Goal: Transaction & Acquisition: Purchase product/service

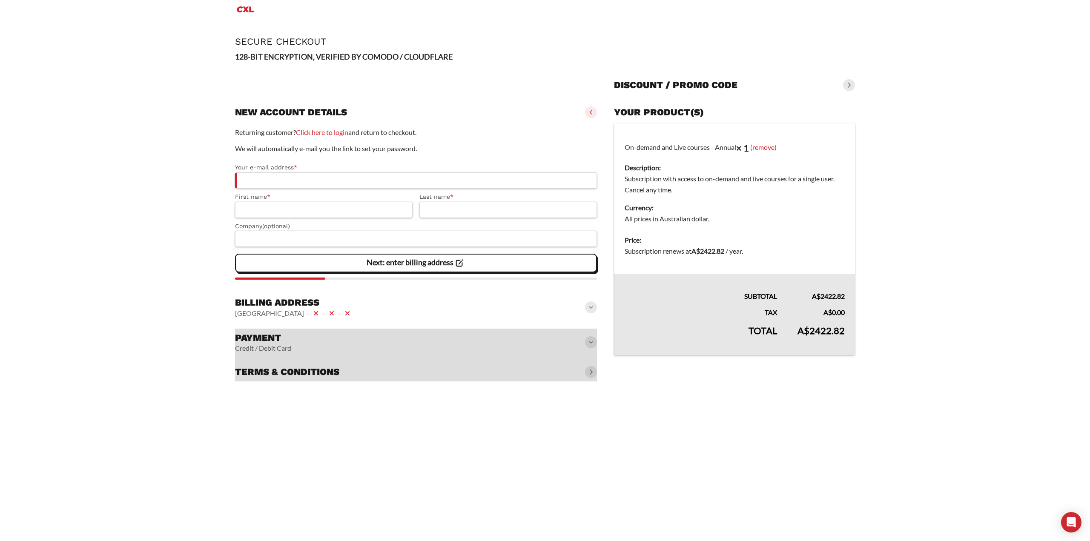
click at [316, 298] on h3 "Billing address" at bounding box center [294, 303] width 118 height 12
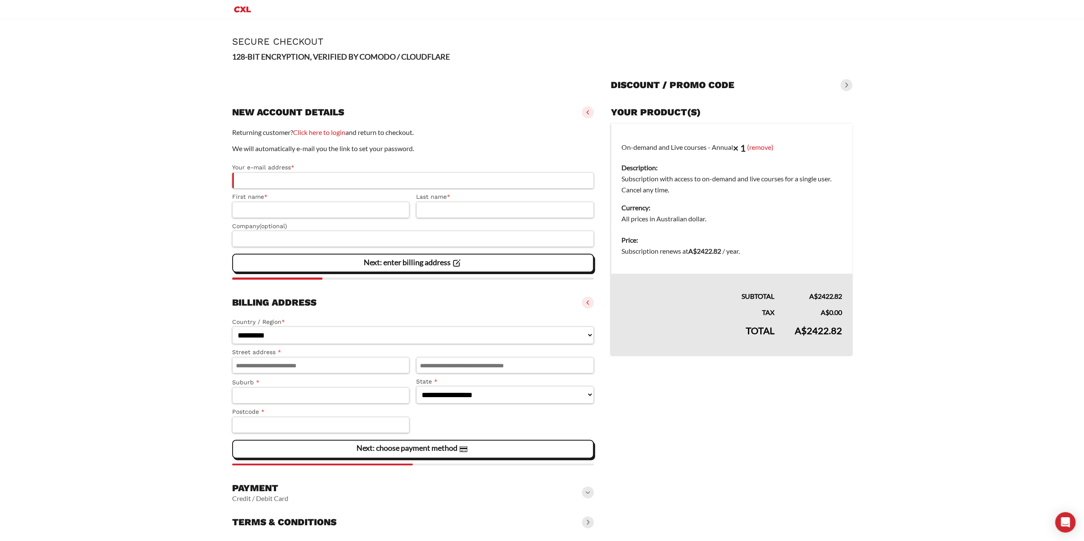
click at [317, 305] on div "Billing address [GEOGRAPHIC_DATA] — — —" at bounding box center [413, 302] width 362 height 19
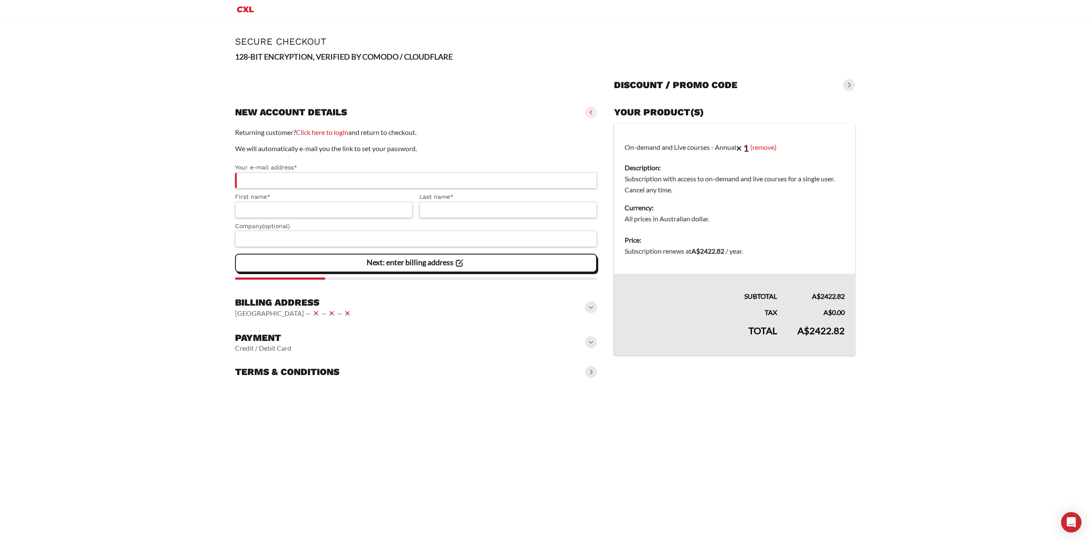
click at [314, 347] on div "Payment Credit / Debit Card" at bounding box center [416, 342] width 362 height 27
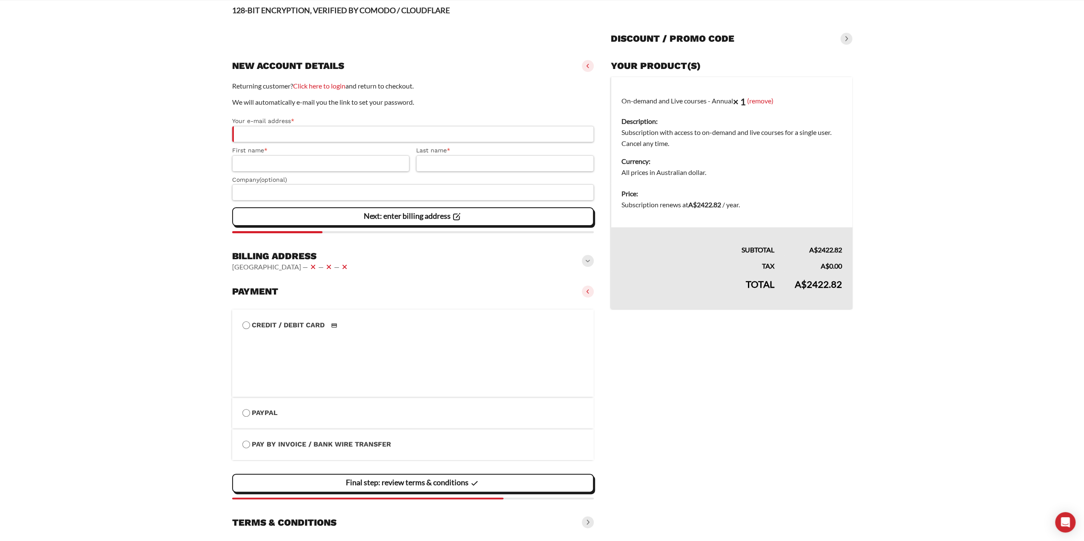
scroll to position [69, 0]
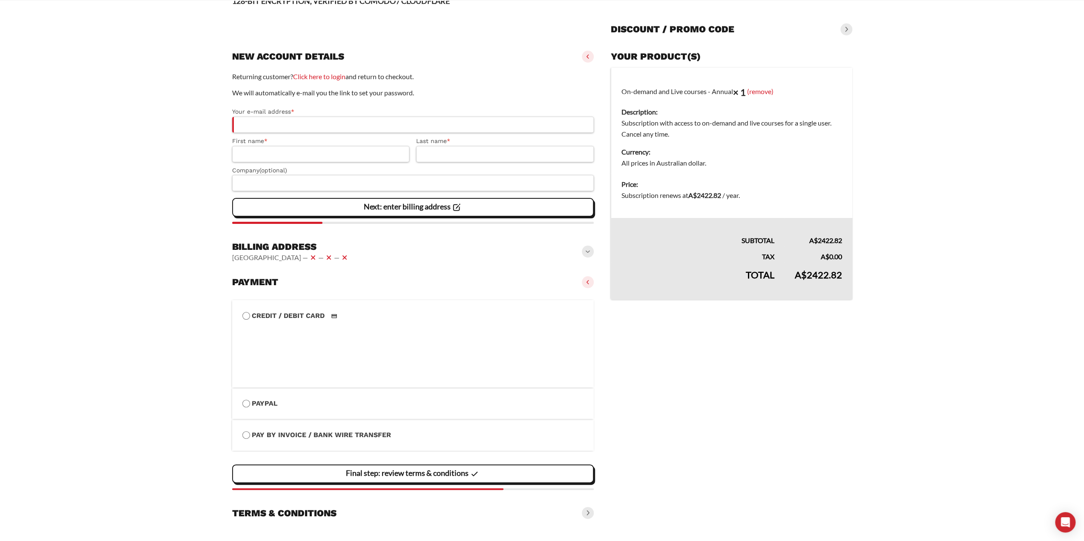
click at [307, 434] on label "Pay by Invoice / Bank Wire Transfer" at bounding box center [412, 435] width 341 height 11
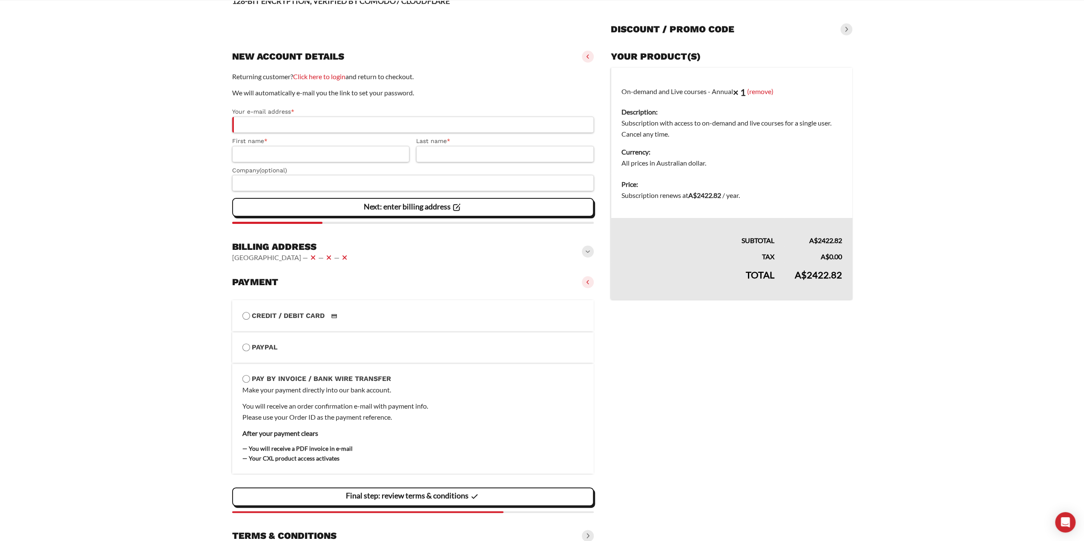
click at [317, 376] on label "Pay by Invoice / Bank Wire Transfer" at bounding box center [412, 378] width 341 height 11
click at [272, 355] on li "PayPal Payment Info" at bounding box center [413, 348] width 362 height 32
click at [270, 350] on label "PayPal" at bounding box center [412, 347] width 341 height 11
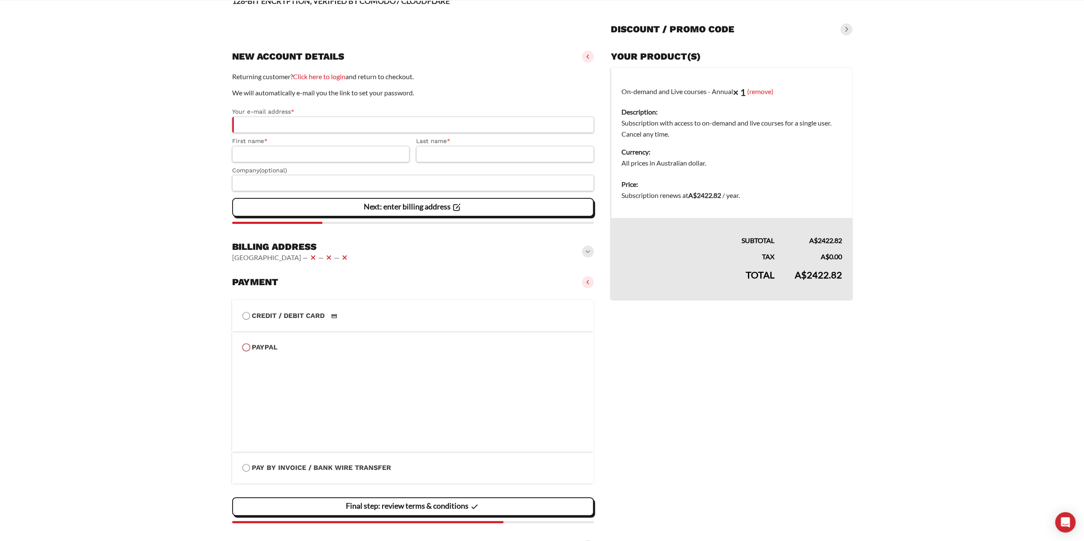
scroll to position [101, 0]
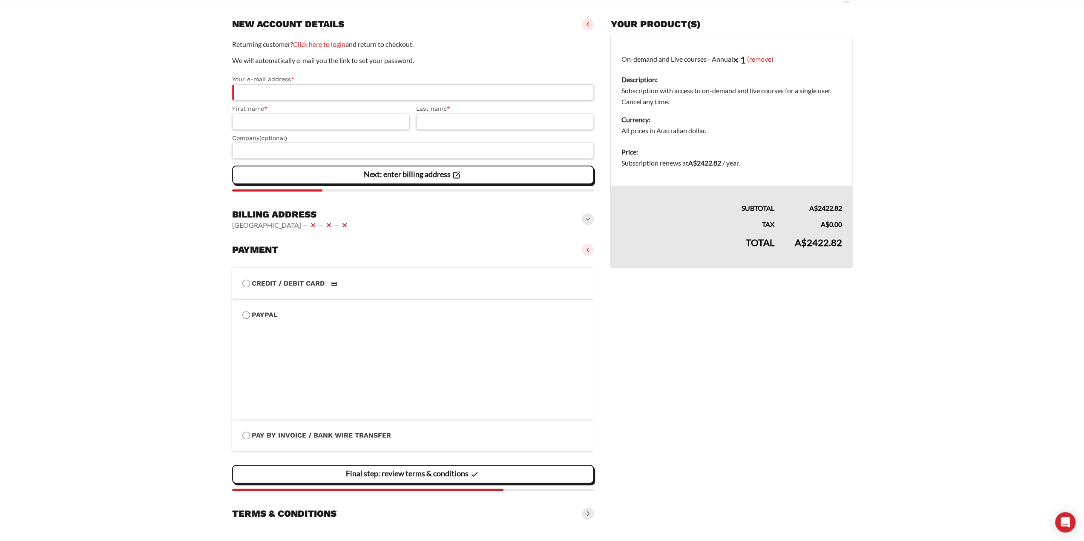
click at [746, 430] on vaadin-details "Your product(s) On-demand and Live courses - Annual × 1 (remove) Description: S…" at bounding box center [731, 269] width 241 height 508
click at [319, 524] on slot "Page Secure Checkout 128-BIT ENCRYPTION, VERIFIED BY COMODO / CLOUDFLARE Discou…" at bounding box center [542, 236] width 654 height 611
click at [325, 512] on h3 "Terms & conditions" at bounding box center [284, 514] width 104 height 12
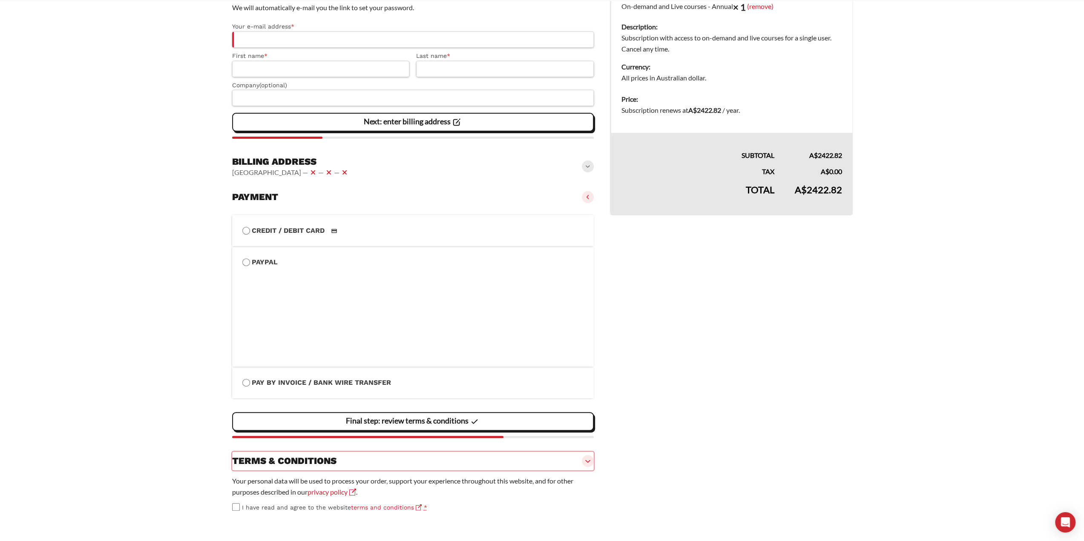
scroll to position [0, 0]
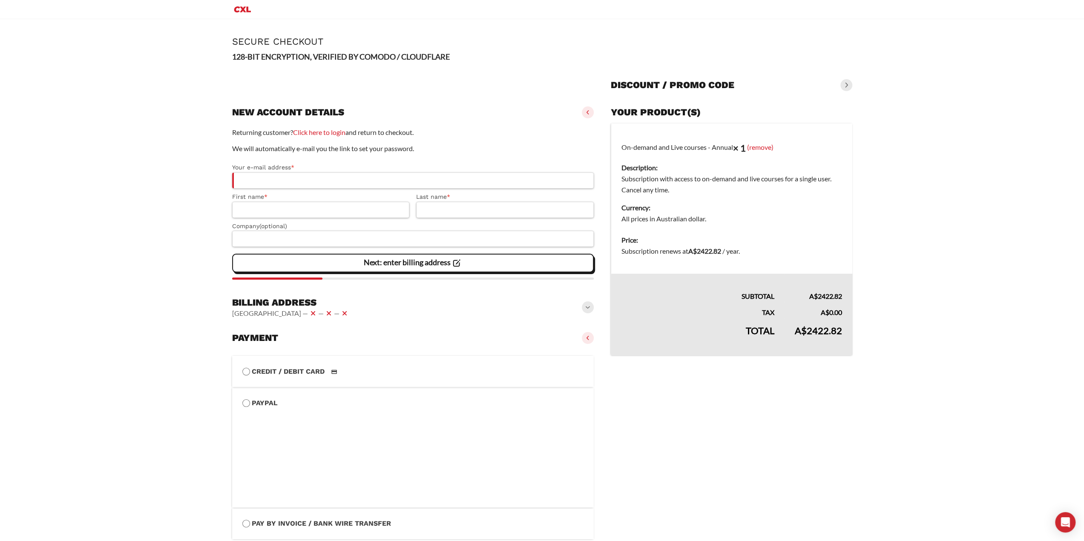
click at [291, 376] on label "Credit / Debit Card" at bounding box center [412, 371] width 341 height 11
